Goal: Information Seeking & Learning: Learn about a topic

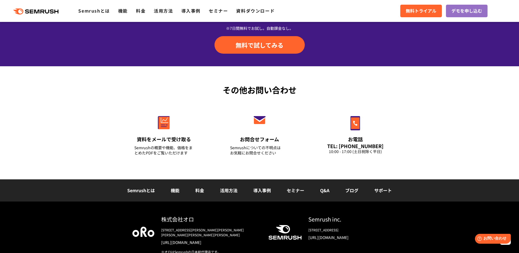
scroll to position [1913, 0]
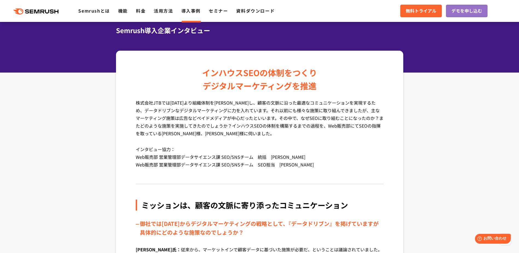
scroll to position [27, 0]
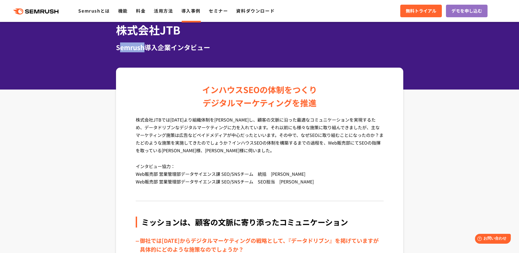
drag, startPoint x: 118, startPoint y: 47, endPoint x: 144, endPoint y: 46, distance: 26.3
click at [144, 46] on div "Semrush導入企業インタビュー" at bounding box center [260, 47] width 288 height 10
click at [143, 48] on div "株式会社JTB Semrush導入企業インタビュー" at bounding box center [260, 37] width 298 height 30
copy div "Semrush"
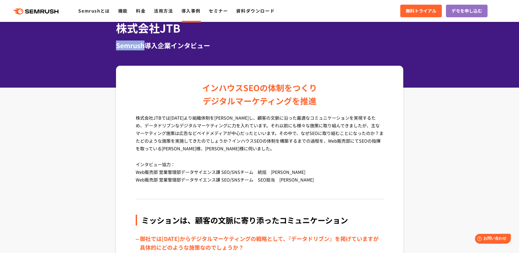
scroll to position [0, 0]
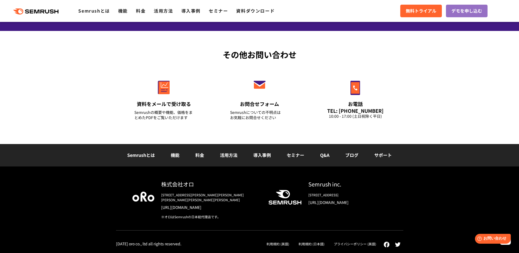
scroll to position [3966, 0]
drag, startPoint x: 162, startPoint y: 189, endPoint x: 193, endPoint y: 186, distance: 30.8
click at [193, 186] on div "株式会社オロ" at bounding box center [210, 184] width 99 height 8
drag, startPoint x: 193, startPoint y: 186, endPoint x: 182, endPoint y: 192, distance: 12.2
drag, startPoint x: 160, startPoint y: 208, endPoint x: 205, endPoint y: 207, distance: 44.9
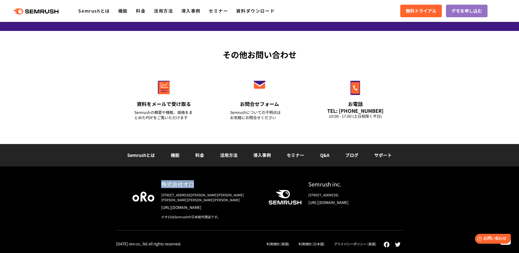
click at [205, 207] on div "株式会社オロ [STREET_ADDRESS][PERSON_NAME][PERSON_NAME][PERSON_NAME][PERSON_NAME][PER…" at bounding box center [206, 199] width 105 height 39
drag, startPoint x: 205, startPoint y: 207, endPoint x: 197, endPoint y: 207, distance: 8.2
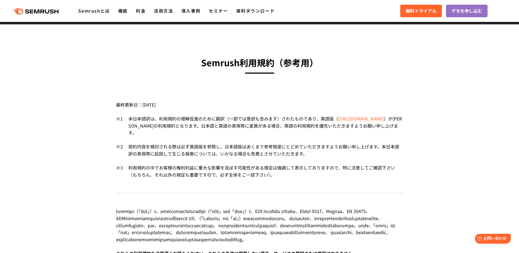
scroll to position [0, 0]
